Goal: Find specific page/section: Find specific page/section

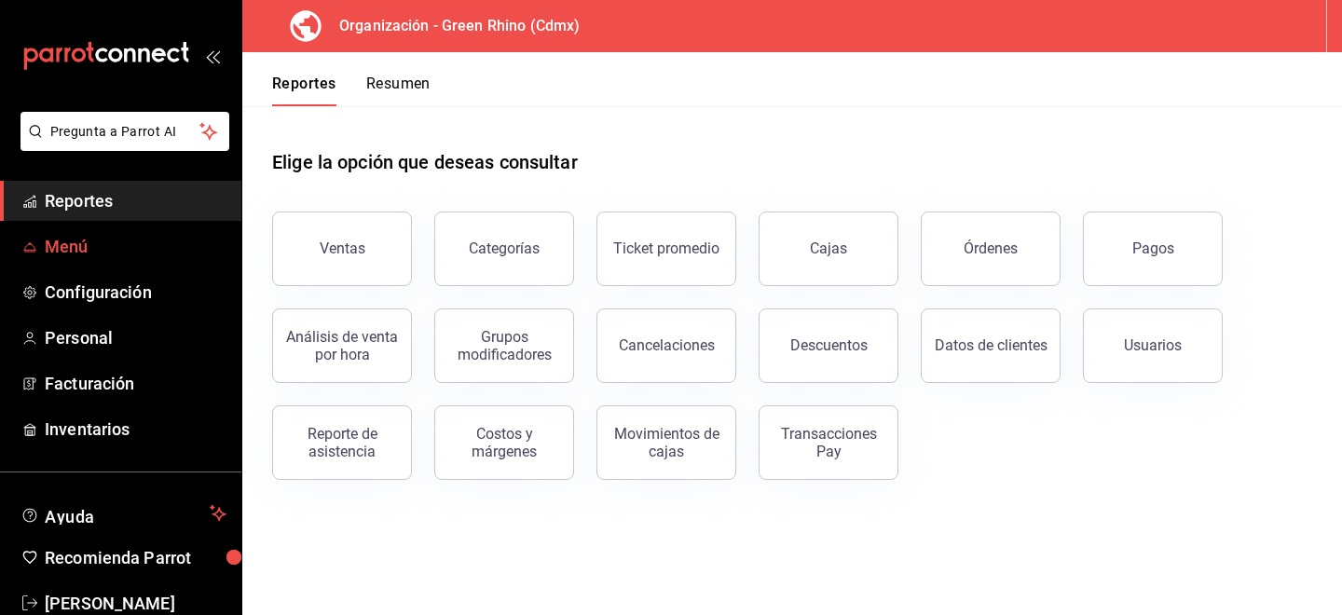
click at [141, 246] on span "Menú" at bounding box center [136, 246] width 182 height 25
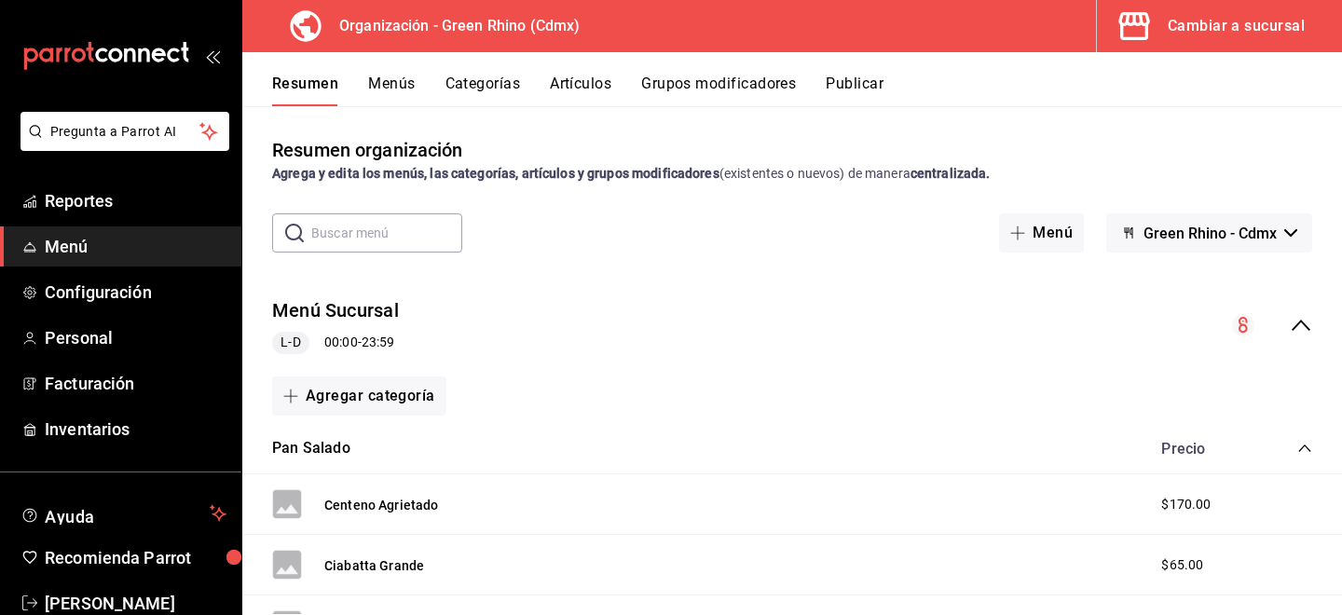
click at [600, 72] on div "Resumen Menús Categorías Artículos Grupos modificadores Publicar" at bounding box center [792, 79] width 1100 height 54
click at [600, 92] on button "Artículos" at bounding box center [581, 91] width 62 height 32
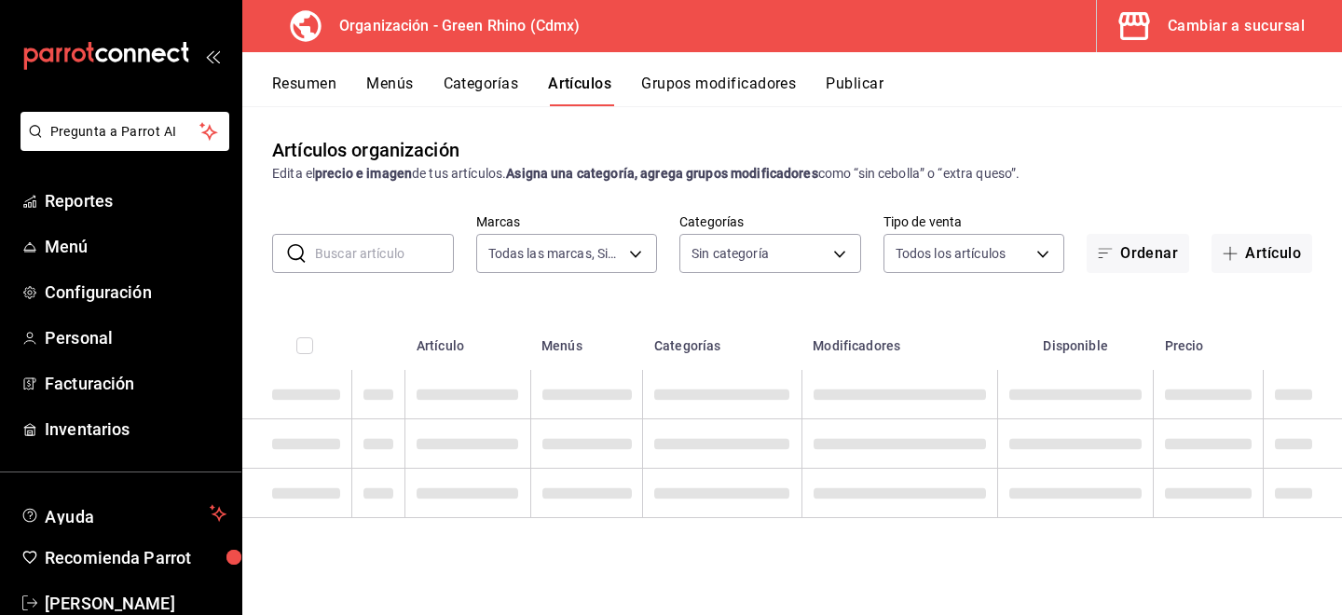
type input "a132321f-e3f1-4ec9-8484-95b8f08d7905"
type input "6bbed989-6c2a-4cea-bab8-d1a56aaac758,4f90f54c-2ac6-458b-a9a9-6df5e79288cd,3d0d4…"
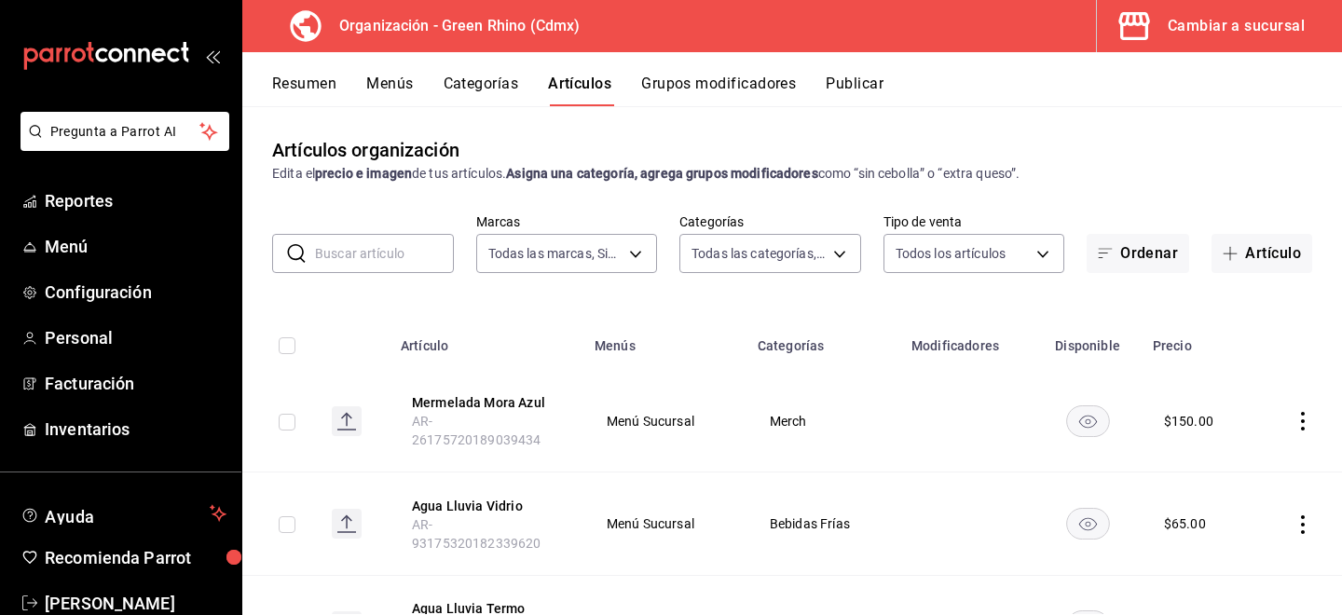
click at [418, 250] on input "text" at bounding box center [384, 253] width 139 height 37
type input "baguett"
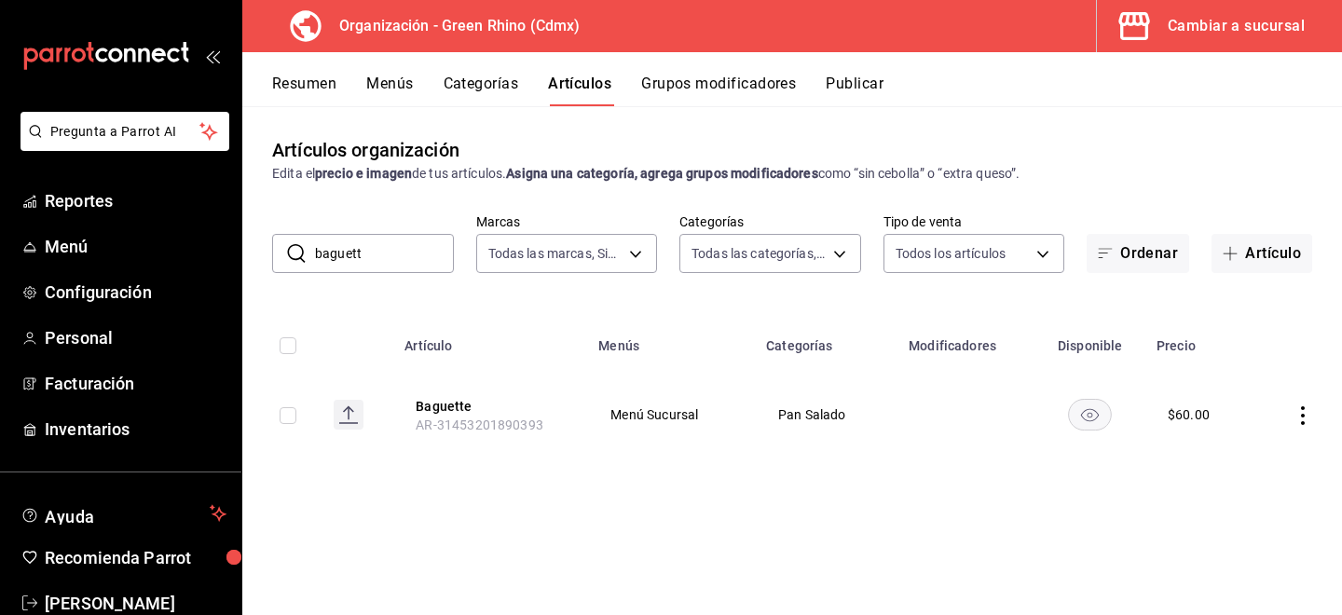
click at [404, 254] on input "baguett" at bounding box center [384, 253] width 139 height 37
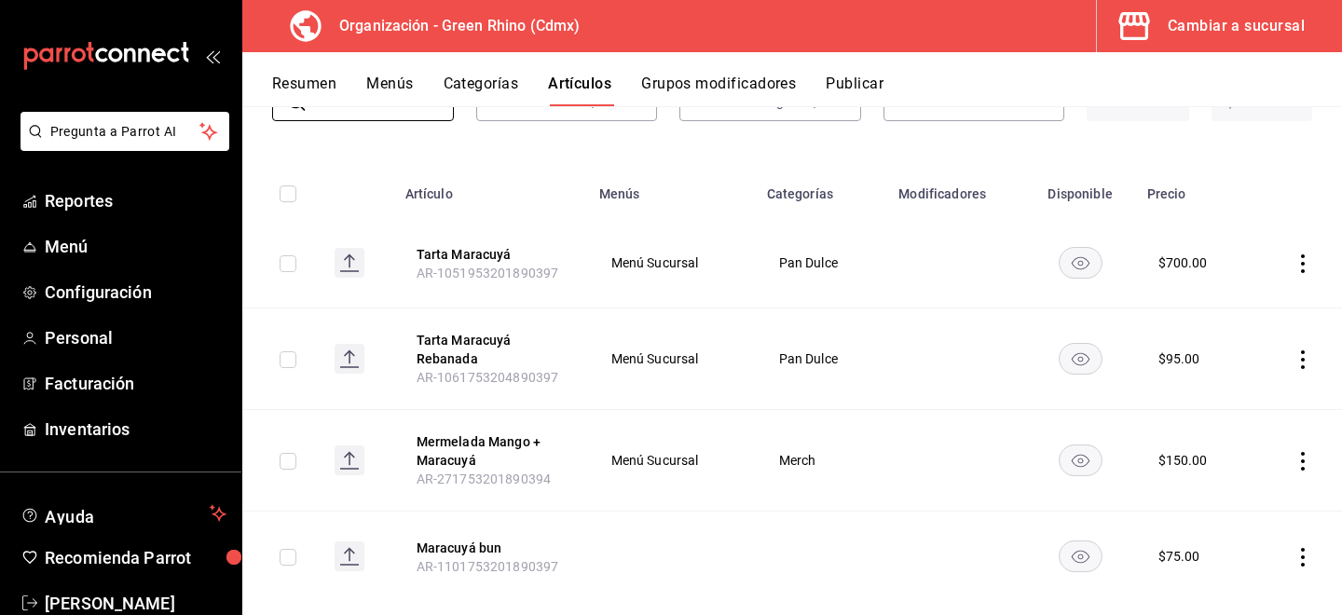
scroll to position [153, 0]
type input "maracu"
